Goal: Transaction & Acquisition: Purchase product/service

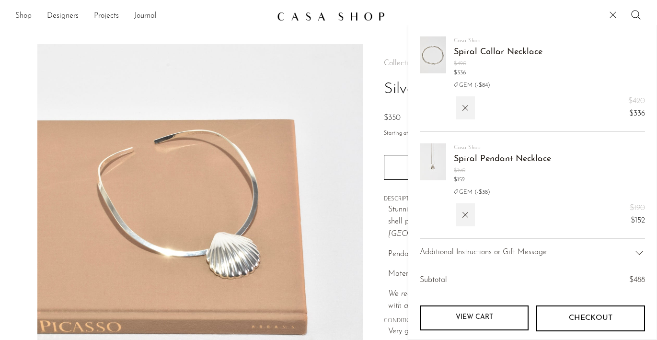
scroll to position [4, 0]
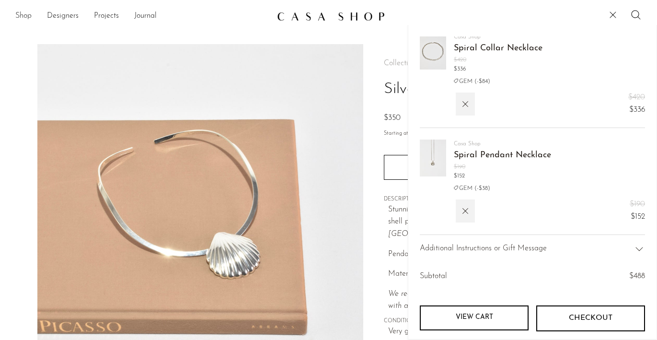
click at [26, 18] on link "Shop" at bounding box center [23, 16] width 16 height 12
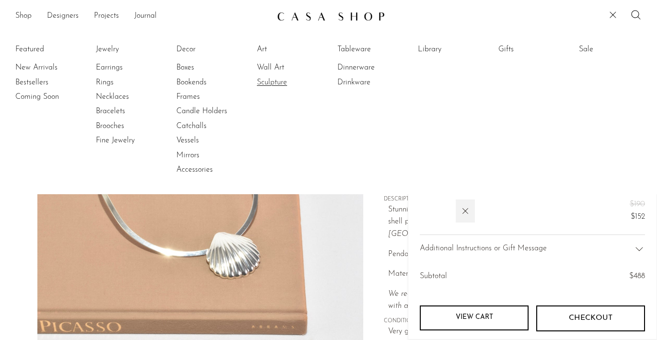
click at [272, 79] on link "Sculpture" at bounding box center [293, 82] width 72 height 11
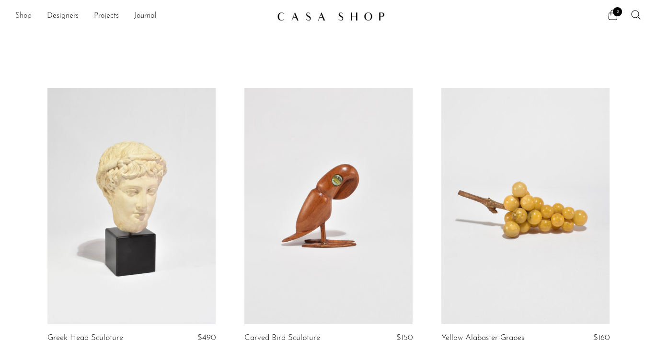
click at [23, 15] on link "Shop" at bounding box center [23, 16] width 16 height 12
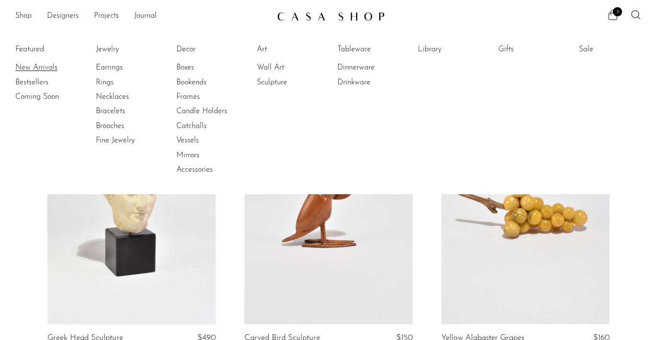
click at [48, 71] on link "New Arrivals" at bounding box center [51, 67] width 72 height 11
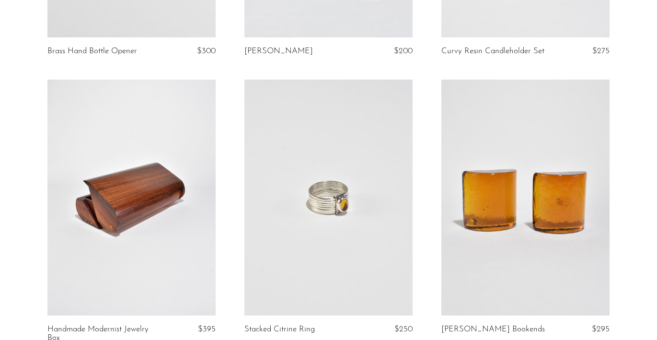
scroll to position [3232, 0]
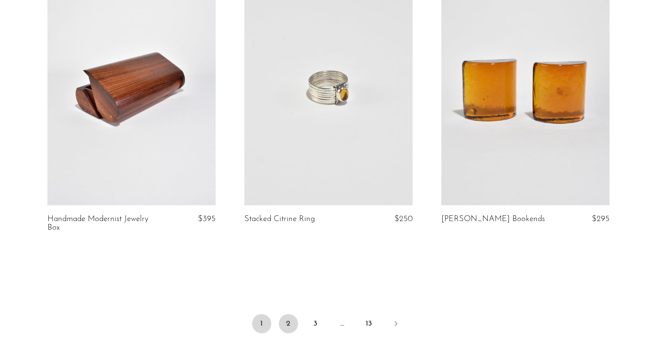
click at [287, 318] on link "2" at bounding box center [288, 323] width 19 height 19
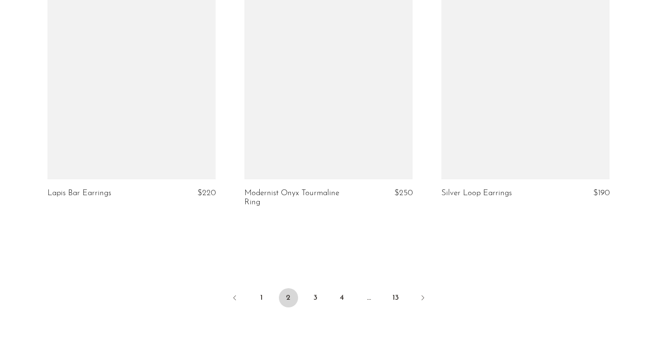
scroll to position [3336, 0]
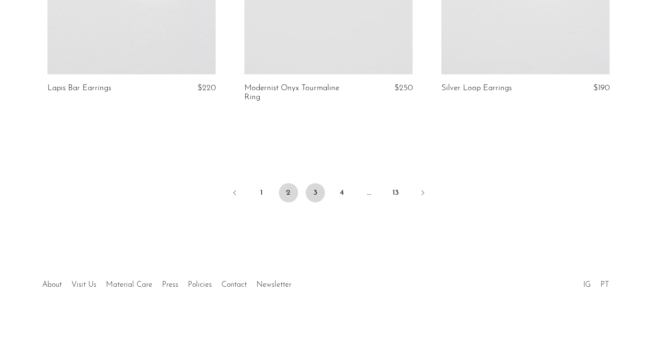
click at [315, 185] on link "3" at bounding box center [315, 192] width 19 height 19
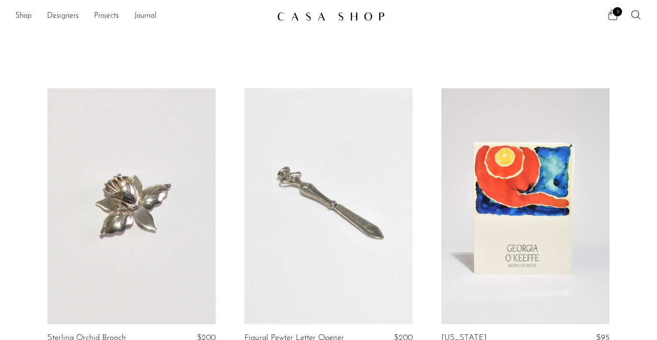
click at [616, 23] on ul "2" at bounding box center [624, 16] width 35 height 14
click at [615, 16] on icon at bounding box center [613, 15] width 12 height 12
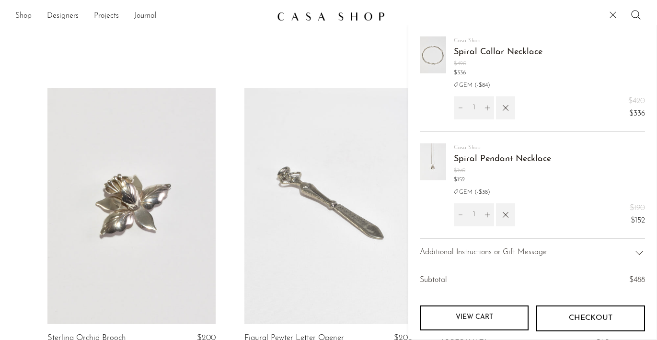
click at [500, 312] on link "View cart" at bounding box center [474, 317] width 109 height 25
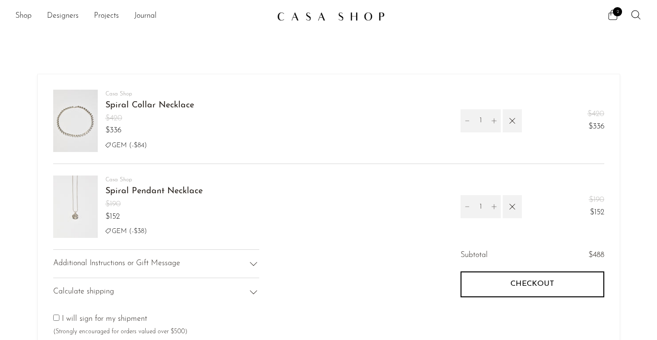
scroll to position [35, 0]
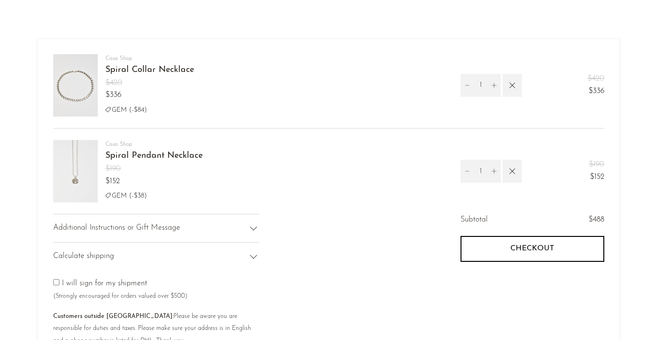
click at [566, 251] on button "Checkout" at bounding box center [533, 249] width 144 height 26
